Goal: Task Accomplishment & Management: Manage account settings

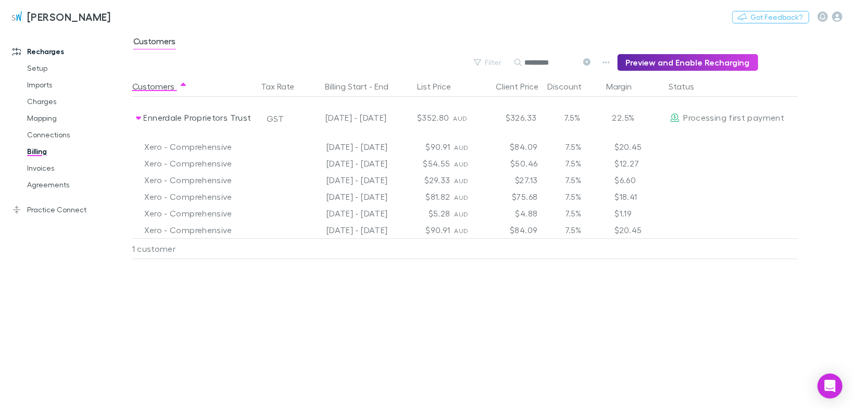
click at [590, 62] on icon at bounding box center [586, 61] width 7 height 7
click at [548, 63] on button "Search" at bounding box center [530, 63] width 33 height 1
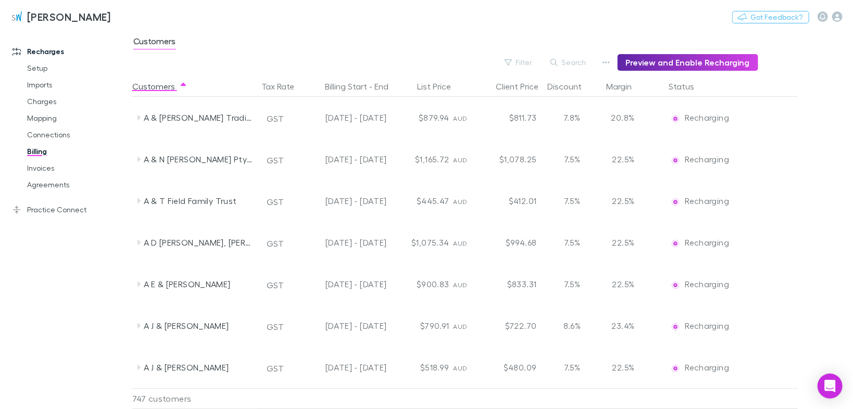
click at [37, 183] on link "Agreements" at bounding box center [77, 185] width 120 height 17
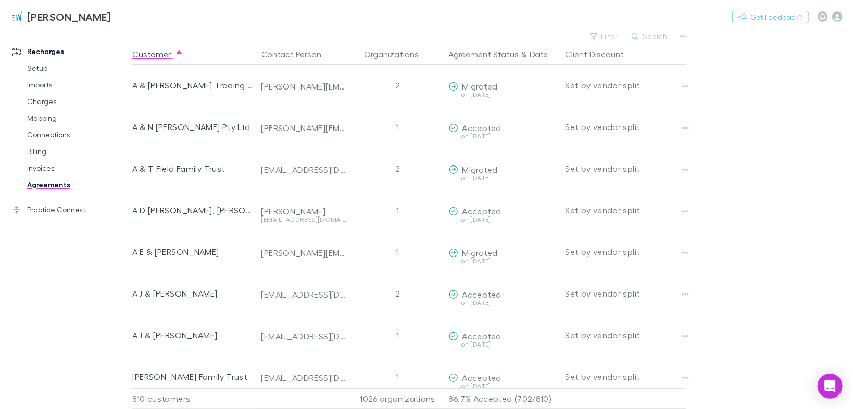
click at [611, 39] on button "Filter" at bounding box center [605, 36] width 40 height 13
type input "***"
click at [716, 42] on div at bounding box center [426, 204] width 853 height 409
click at [662, 35] on button "Search" at bounding box center [650, 36] width 47 height 13
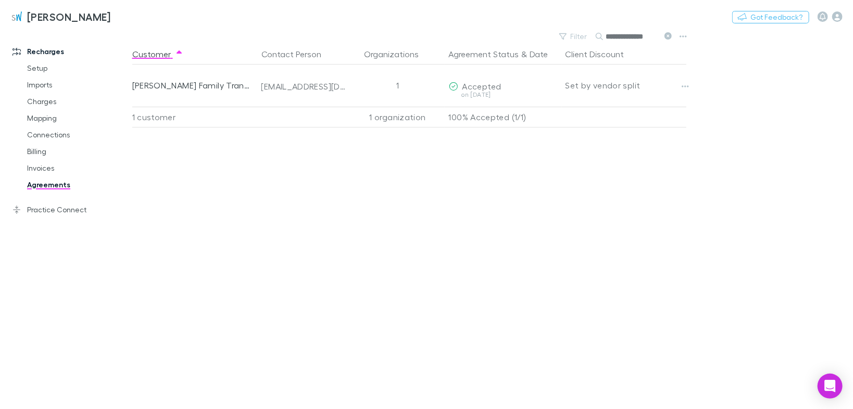
type input "**********"
click at [0, 0] on button "Copy link" at bounding box center [0, 0] width 0 height 0
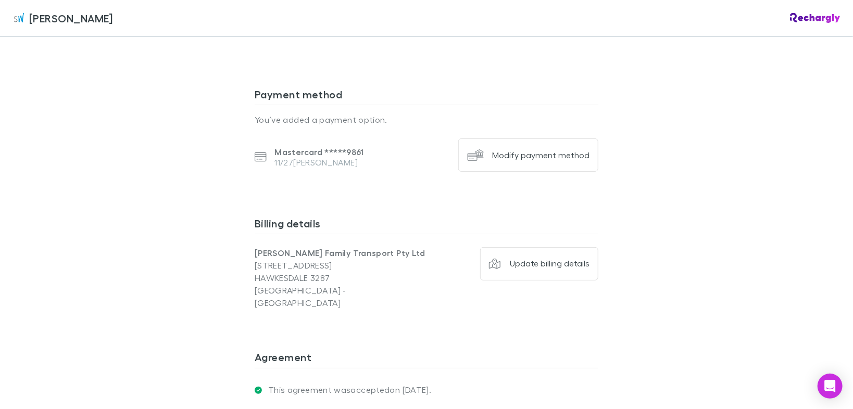
scroll to position [878, 0]
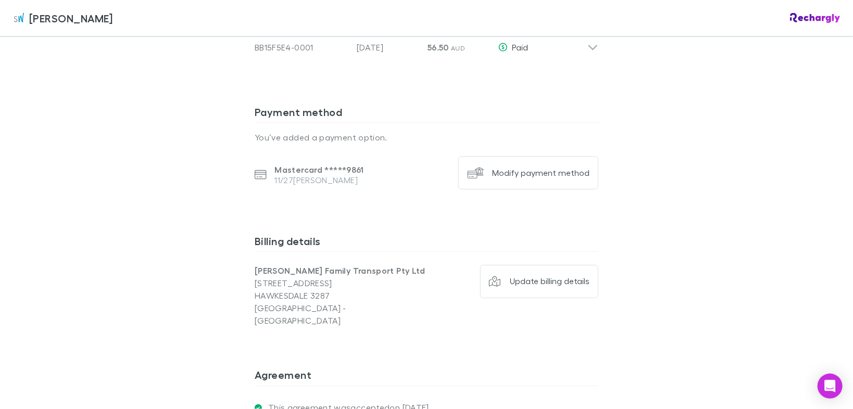
click at [559, 168] on div "Modify payment method" at bounding box center [540, 173] width 97 height 10
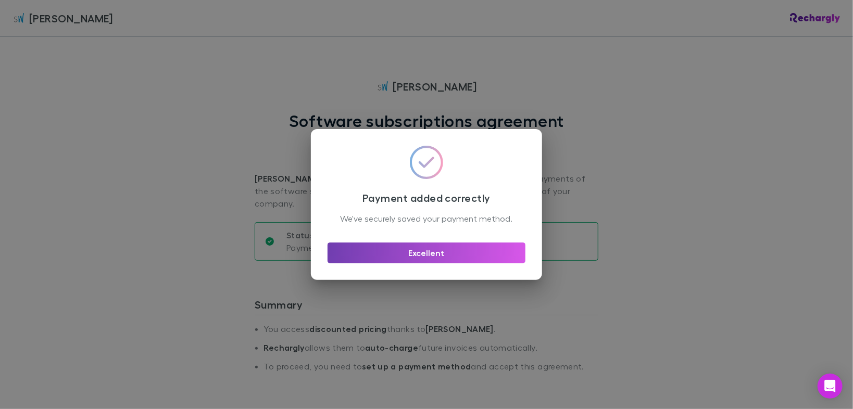
click at [483, 260] on button "Excellent" at bounding box center [427, 253] width 198 height 21
